Goal: Task Accomplishment & Management: Use online tool/utility

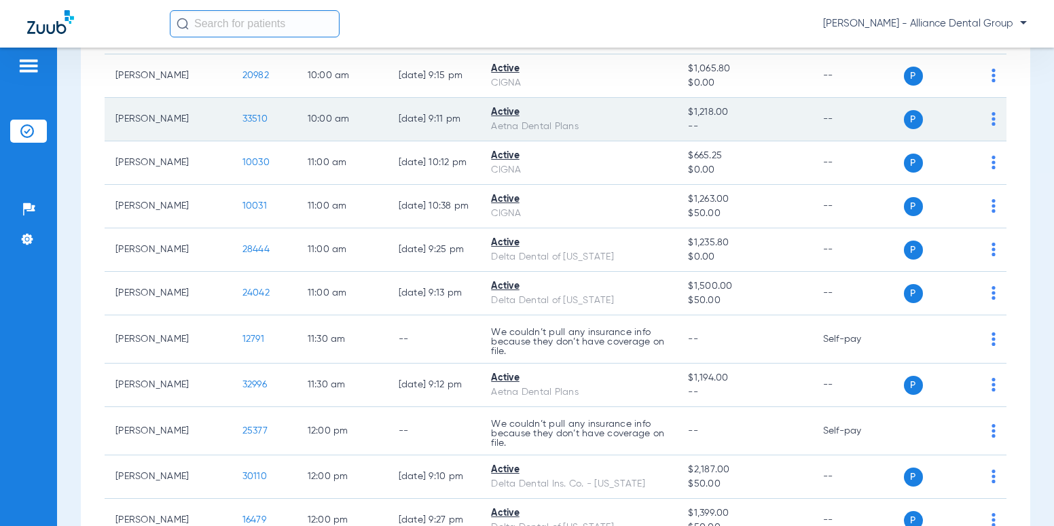
scroll to position [1290, 0]
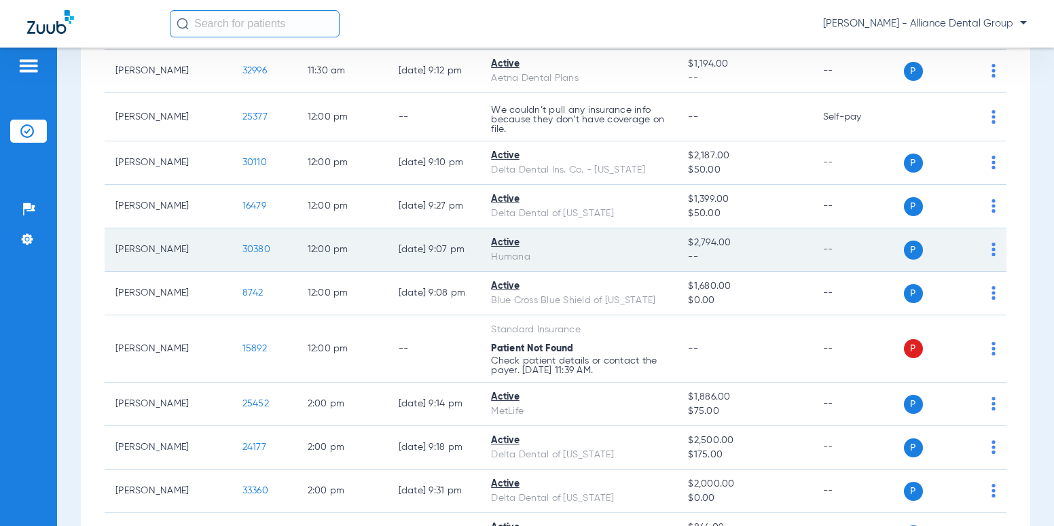
click at [992, 242] on img at bounding box center [994, 249] width 4 height 14
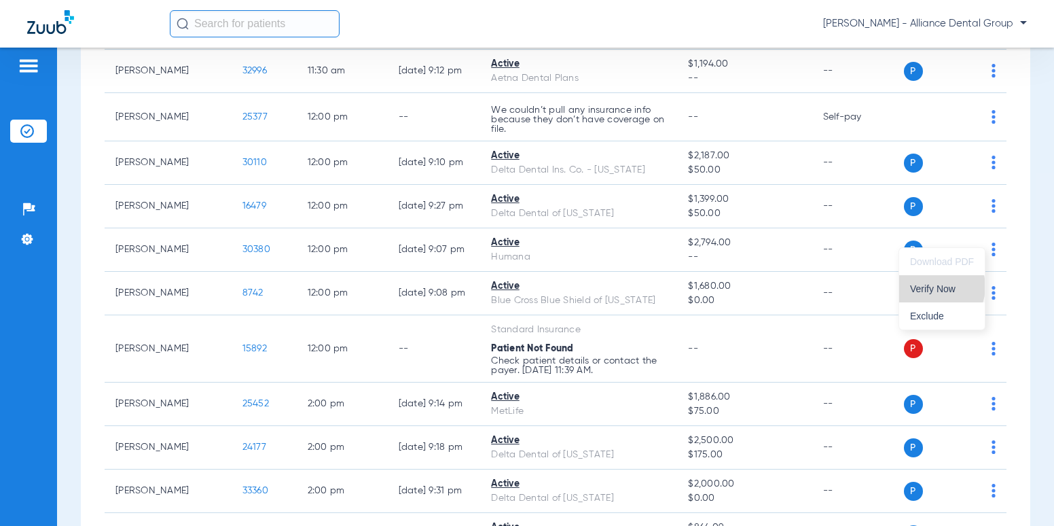
click at [939, 287] on span "Verify Now" at bounding box center [942, 289] width 64 height 10
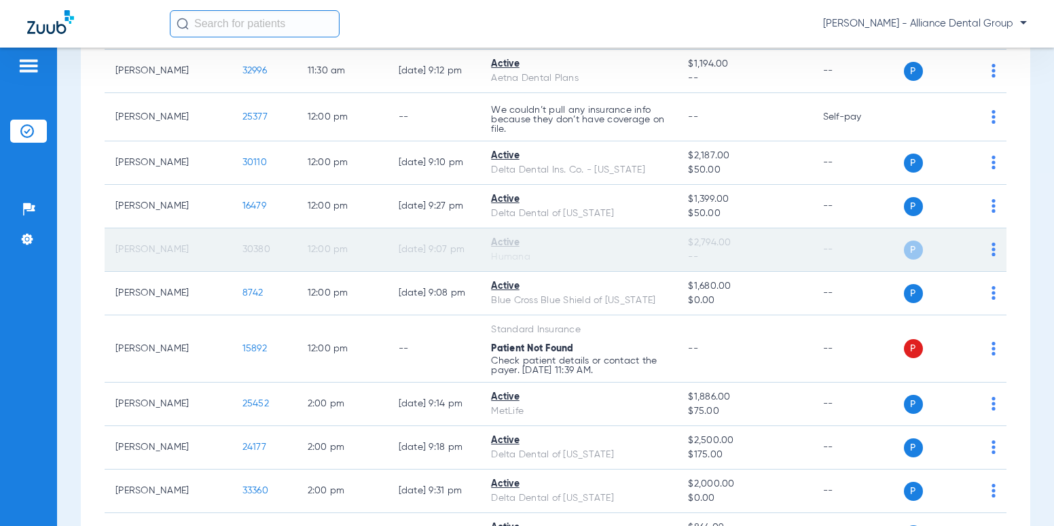
click at [911, 240] on span "P" at bounding box center [913, 249] width 19 height 19
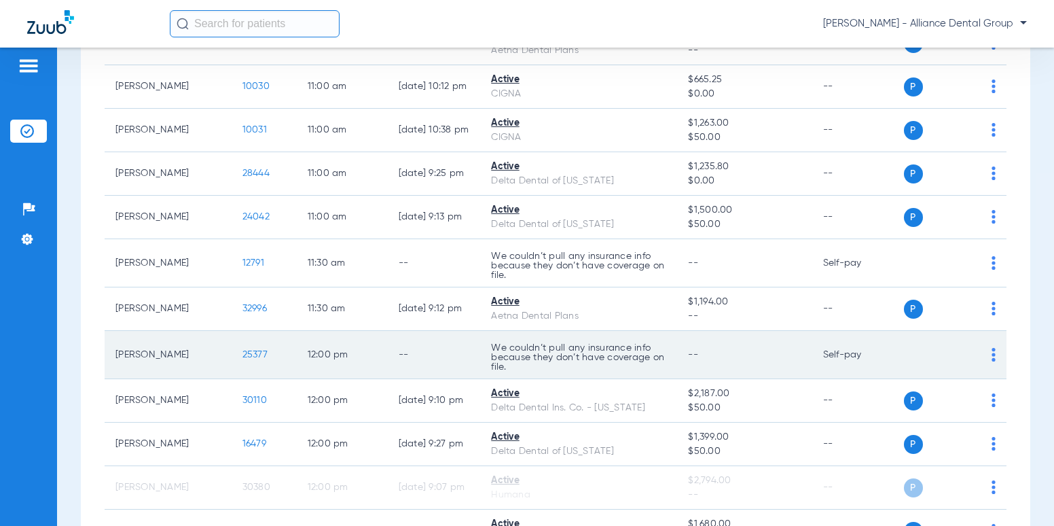
scroll to position [1087, 0]
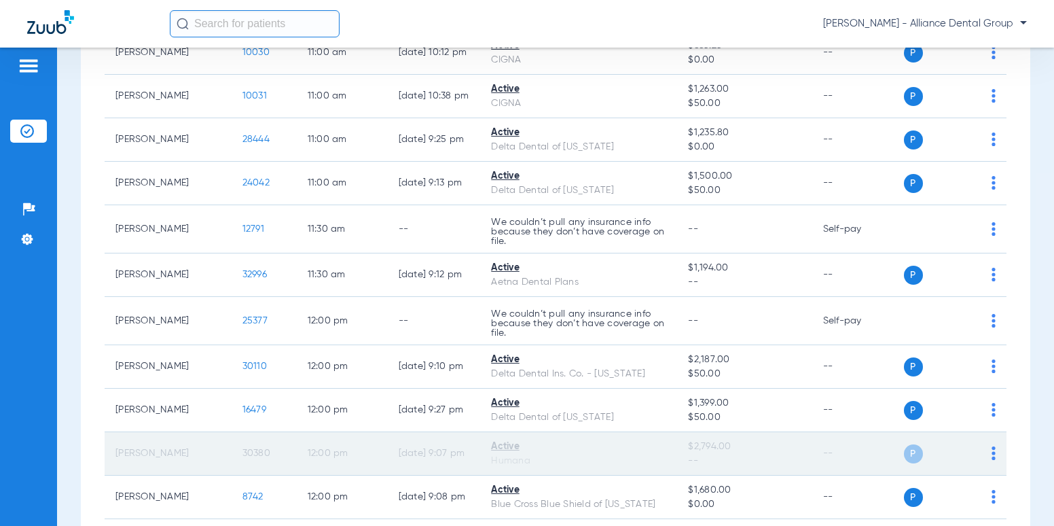
click at [981, 444] on div "P S" at bounding box center [950, 453] width 92 height 19
click at [992, 446] on img at bounding box center [994, 453] width 4 height 14
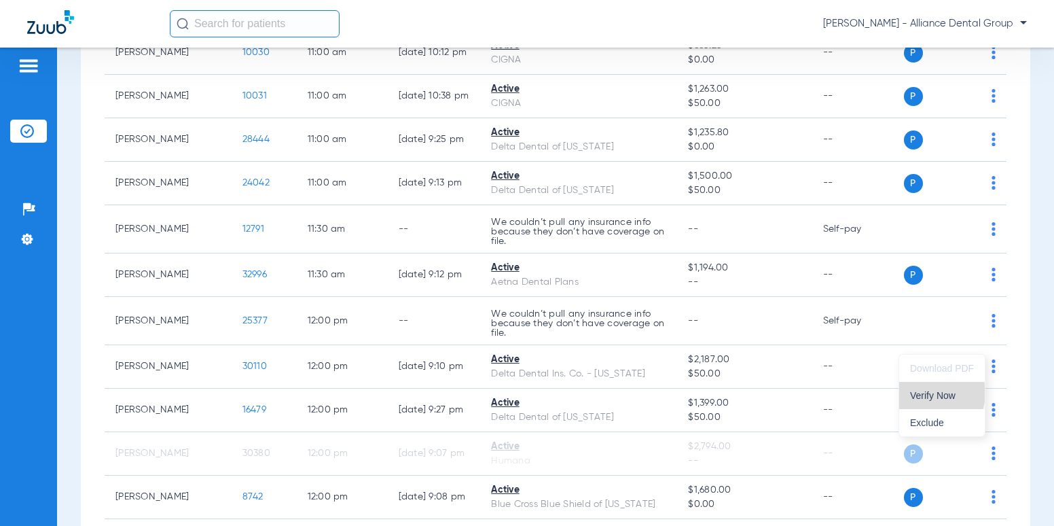
click at [930, 393] on span "Verify Now" at bounding box center [942, 396] width 64 height 10
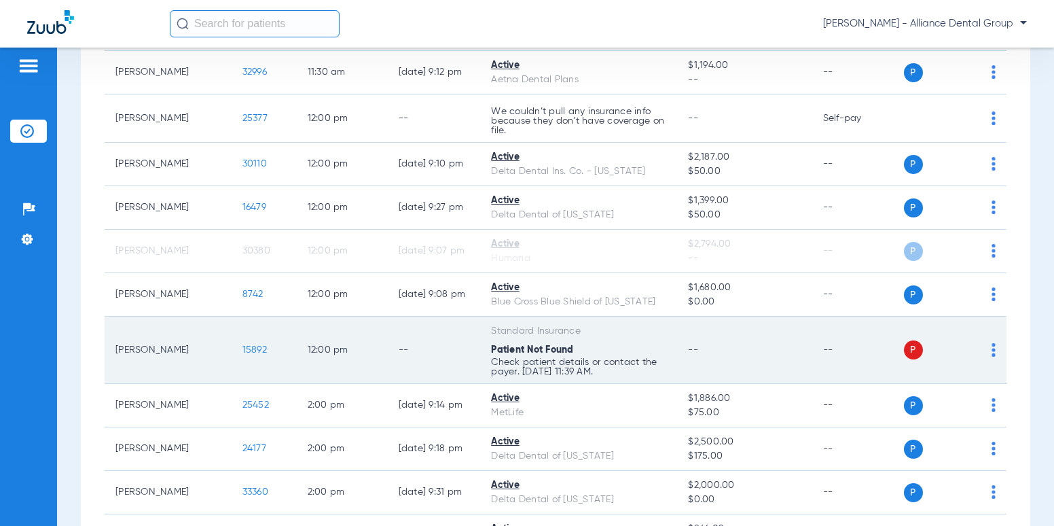
scroll to position [1290, 0]
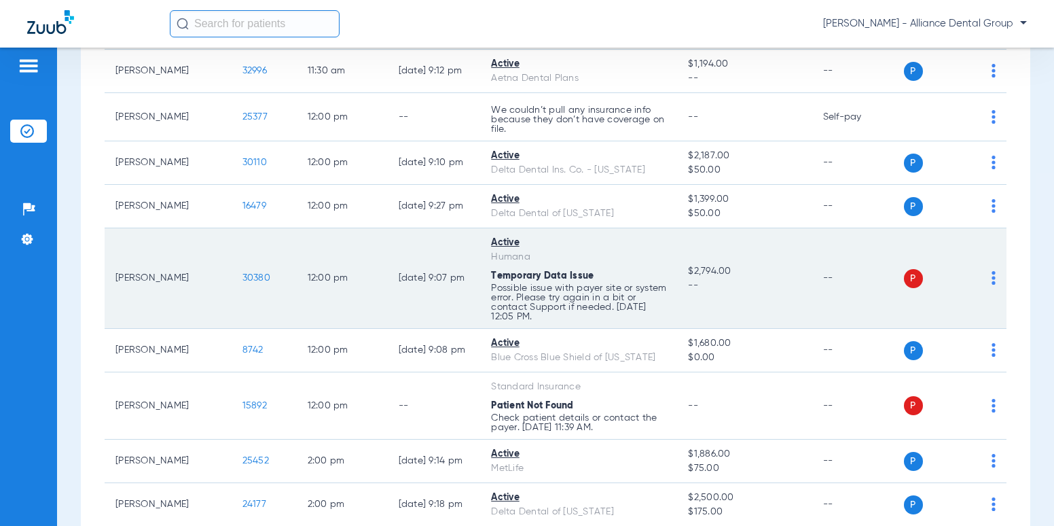
click at [992, 271] on img at bounding box center [994, 278] width 4 height 14
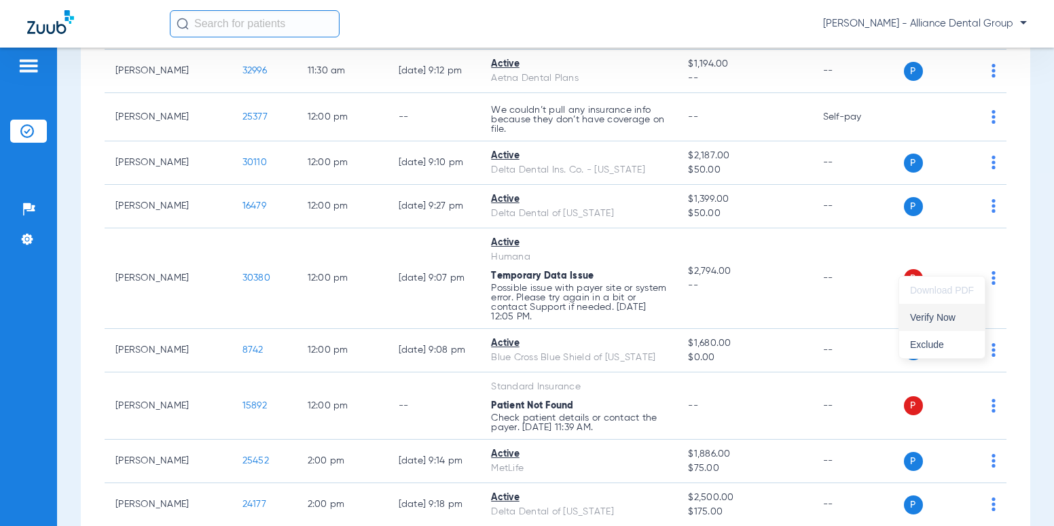
click at [951, 318] on span "Verify Now" at bounding box center [942, 317] width 64 height 10
